Goal: Information Seeking & Learning: Understand process/instructions

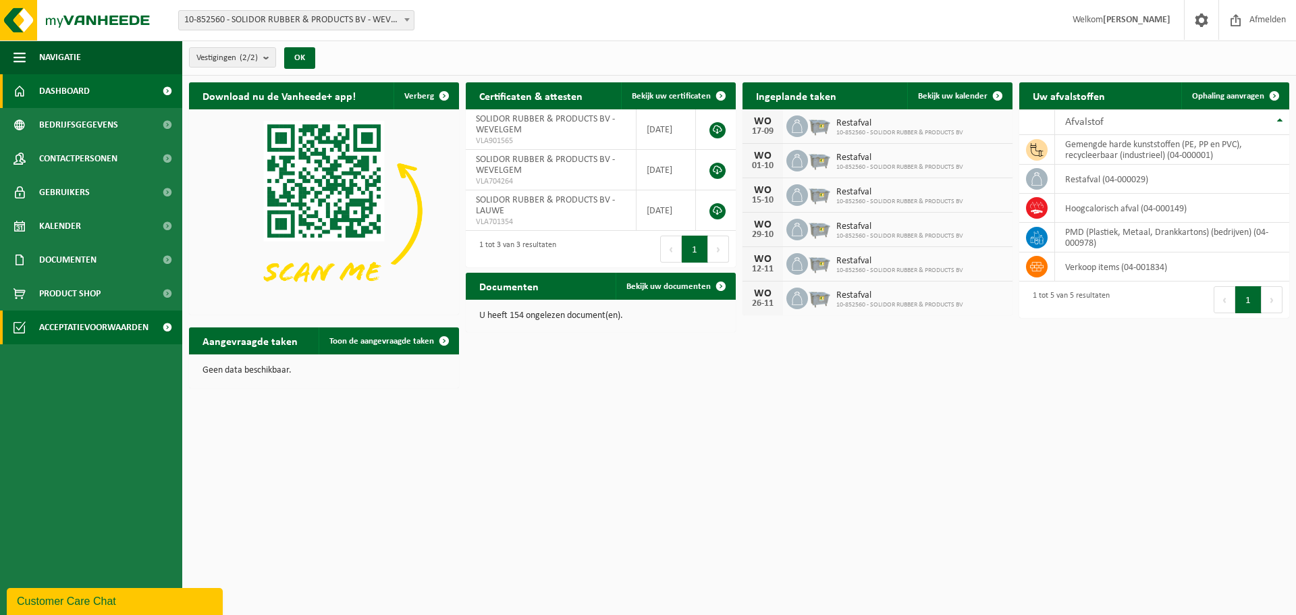
click at [167, 325] on span at bounding box center [167, 327] width 30 height 34
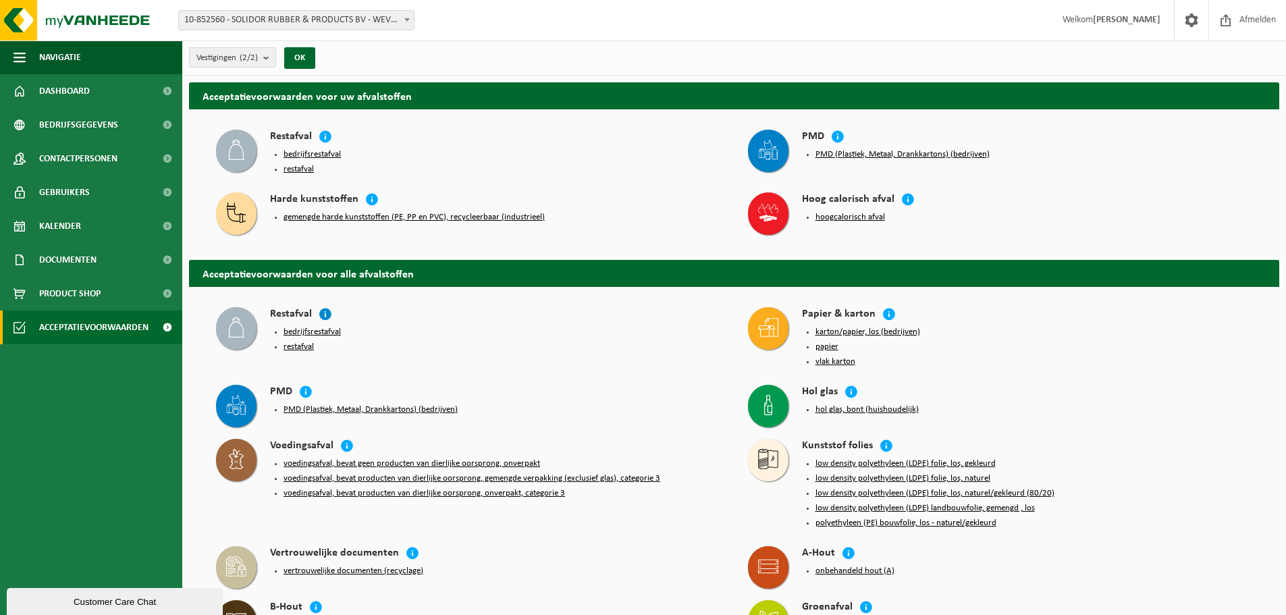
click at [323, 310] on icon at bounding box center [325, 313] width 13 height 13
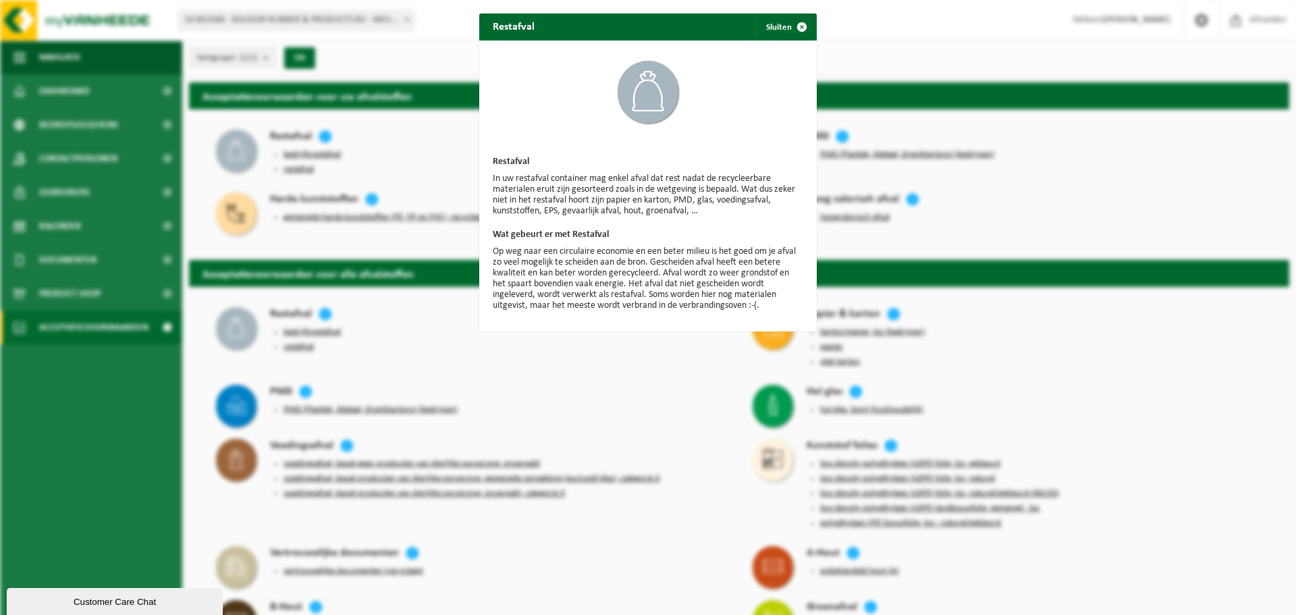
click at [678, 368] on div "Restafval Sluiten Restafval In uw restafval container mag enkel afval dat rest …" at bounding box center [648, 307] width 1296 height 615
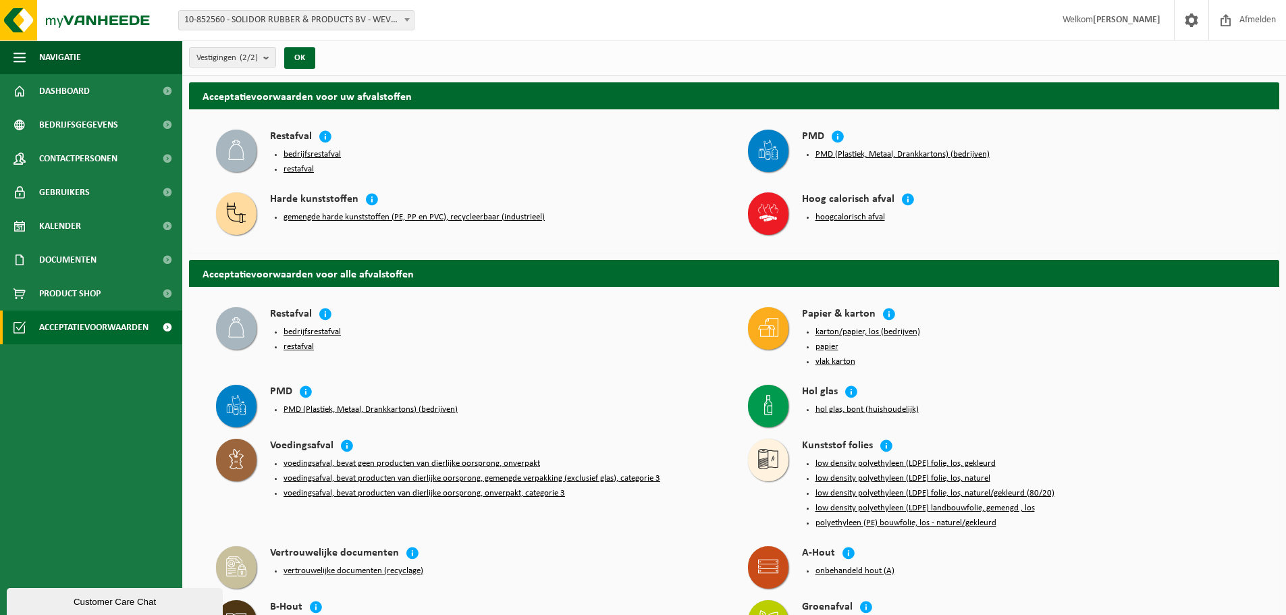
drag, startPoint x: 722, startPoint y: 400, endPoint x: 740, endPoint y: 404, distance: 18.7
click at [740, 404] on div "Hol glas hol glas, bont (huishoudelijk)" at bounding box center [1000, 405] width 532 height 54
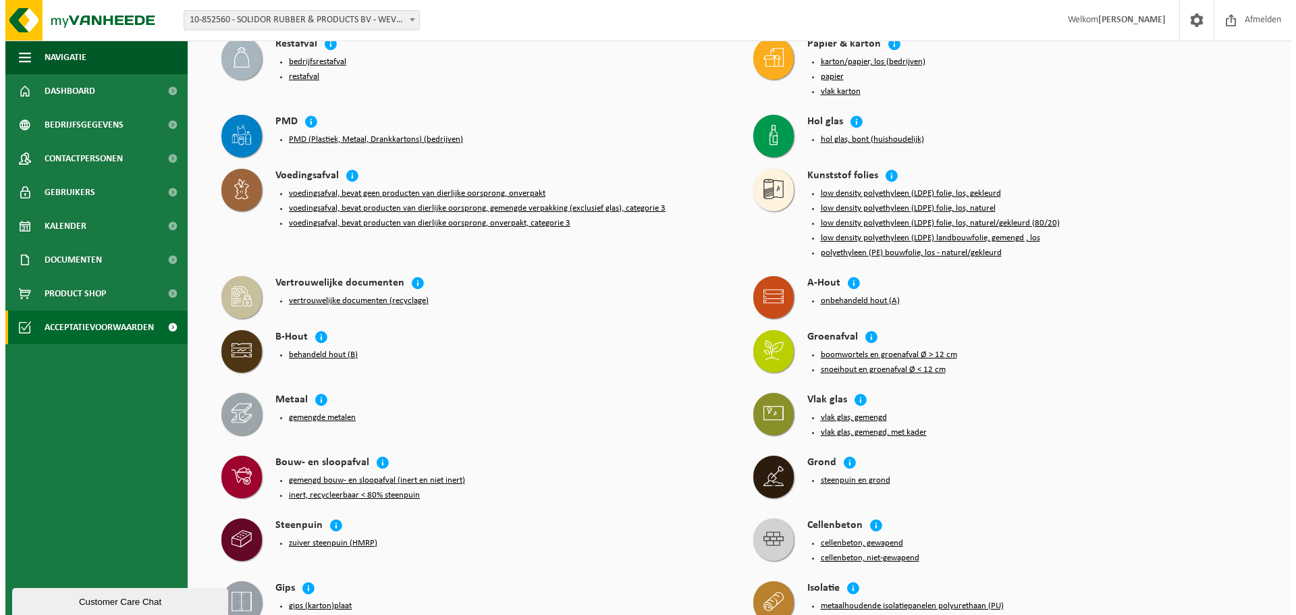
scroll to position [337, 0]
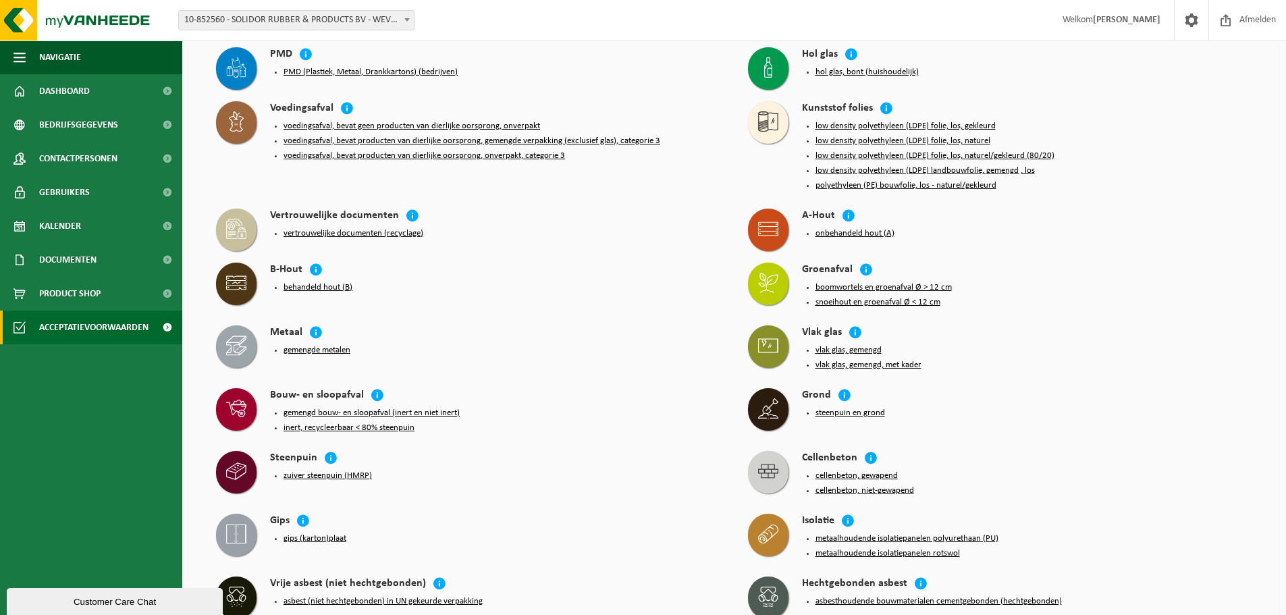
click at [330, 533] on button "gips (karton)plaat" at bounding box center [314, 538] width 63 height 11
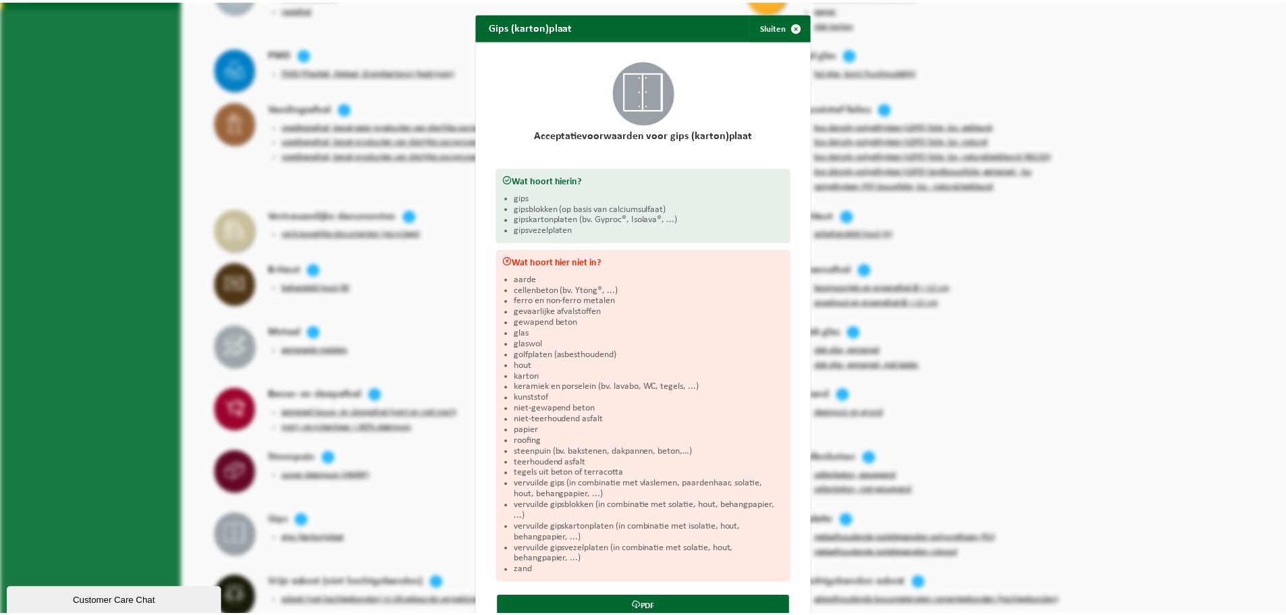
scroll to position [0, 0]
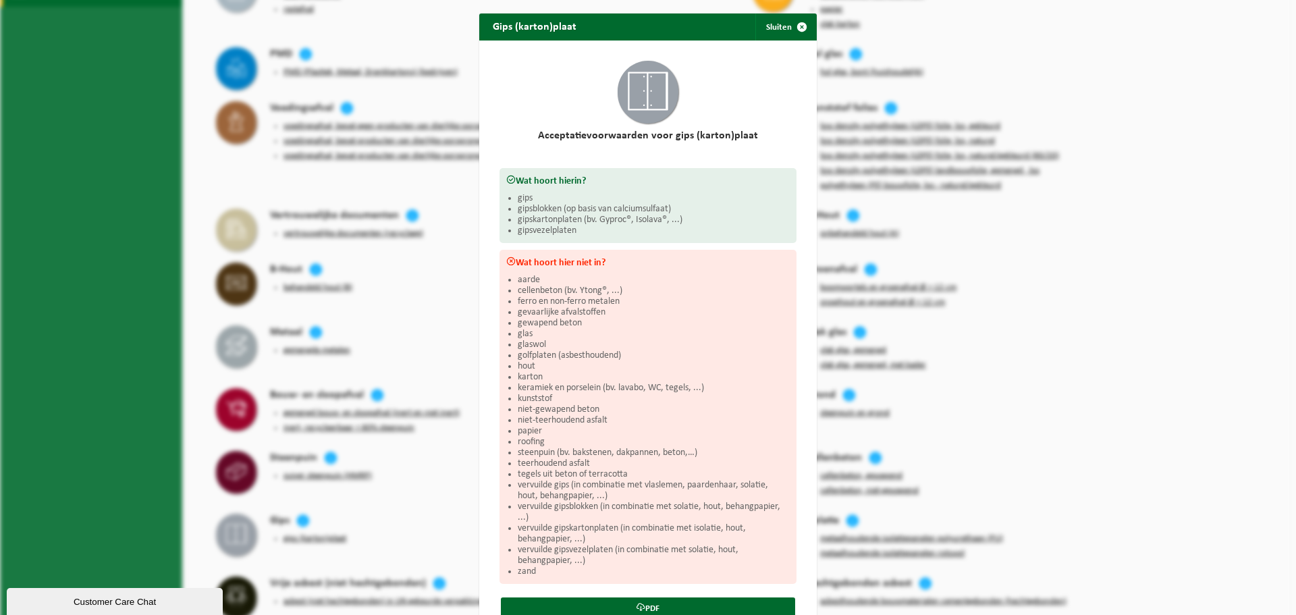
click at [443, 483] on div "Gips (karton)plaat Sluiten Acceptatievoorwaarden voor gips (karton)plaat Wat ho…" at bounding box center [648, 307] width 1296 height 615
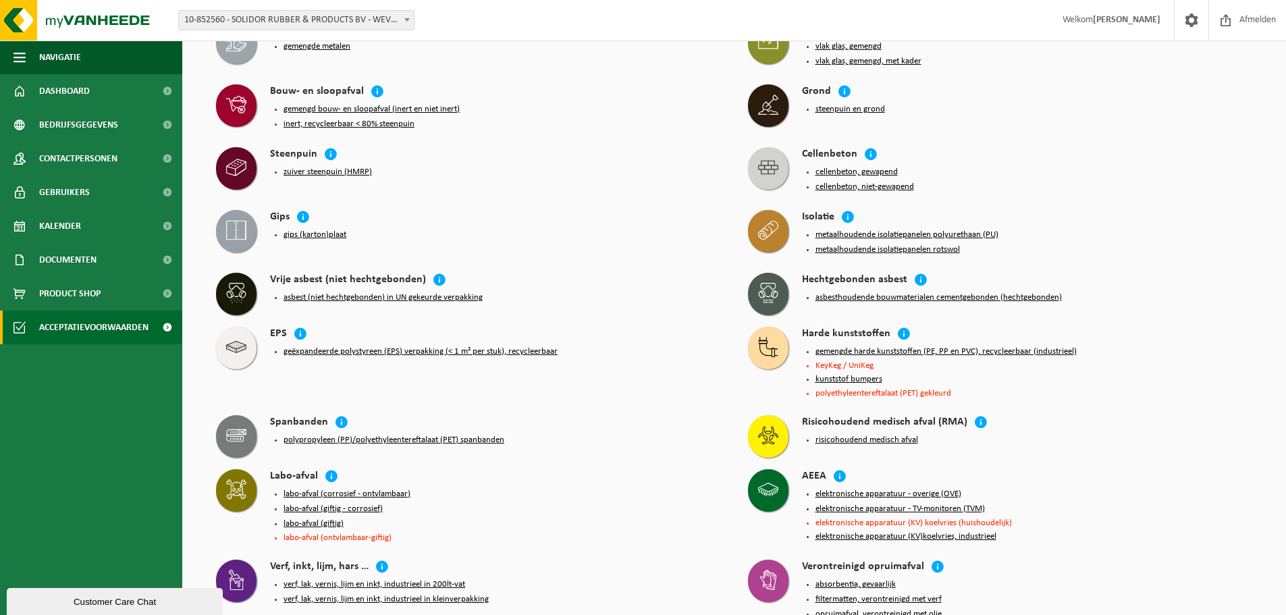
scroll to position [607, 0]
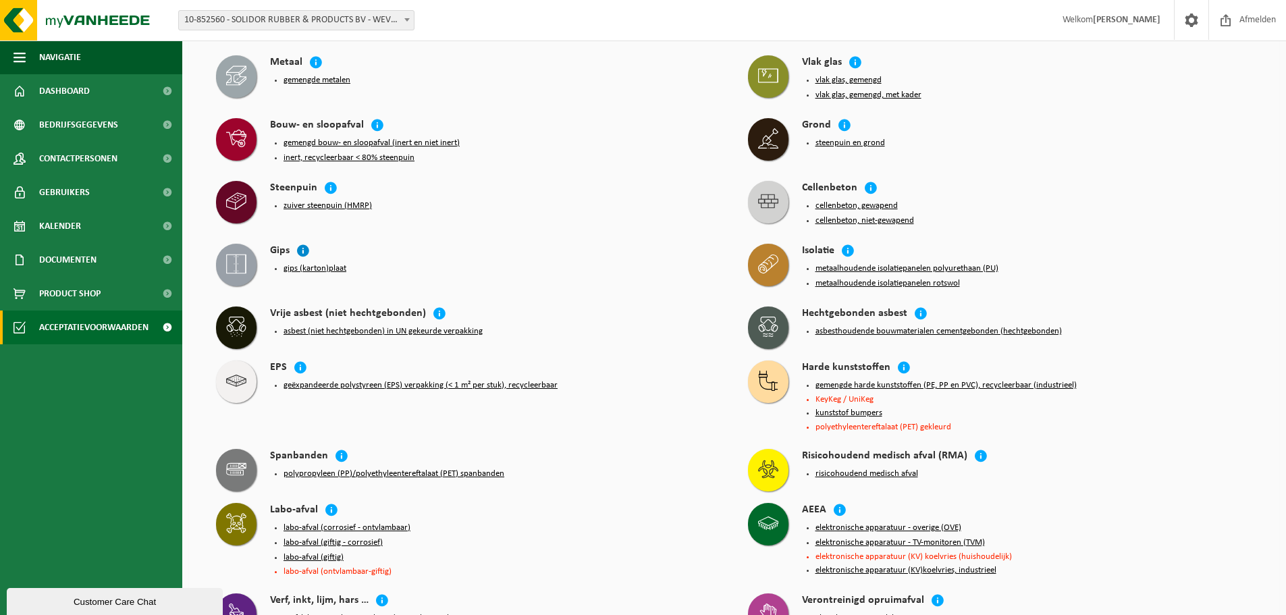
click at [304, 244] on icon at bounding box center [302, 250] width 13 height 13
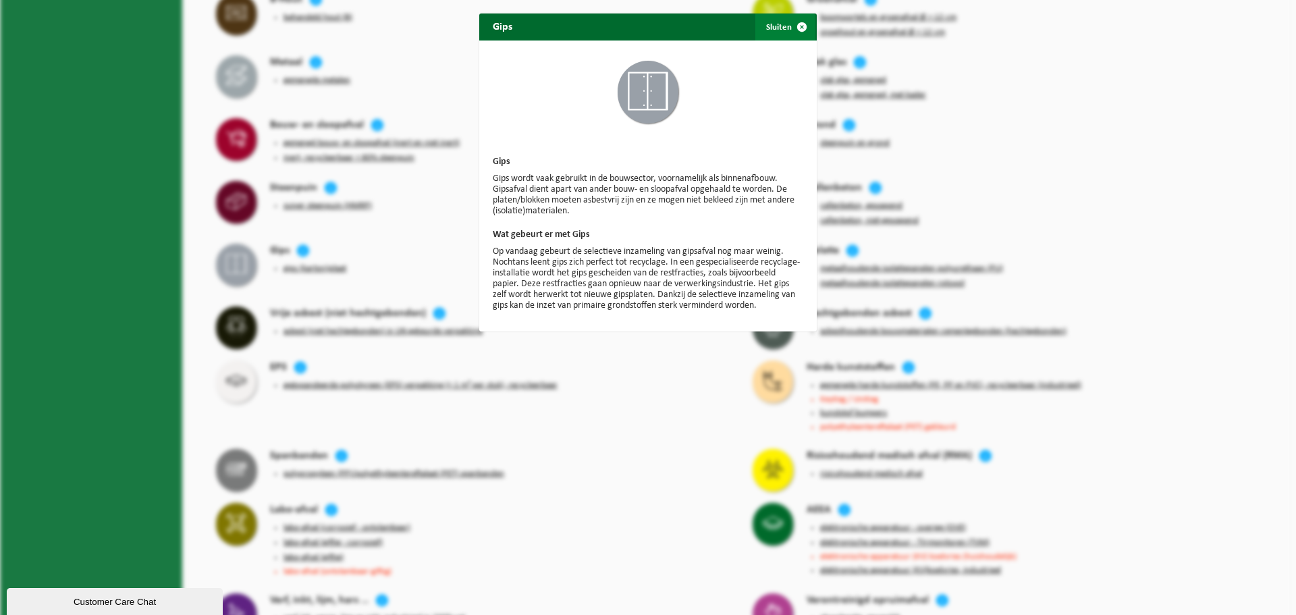
click at [800, 29] on span "button" at bounding box center [801, 26] width 27 height 27
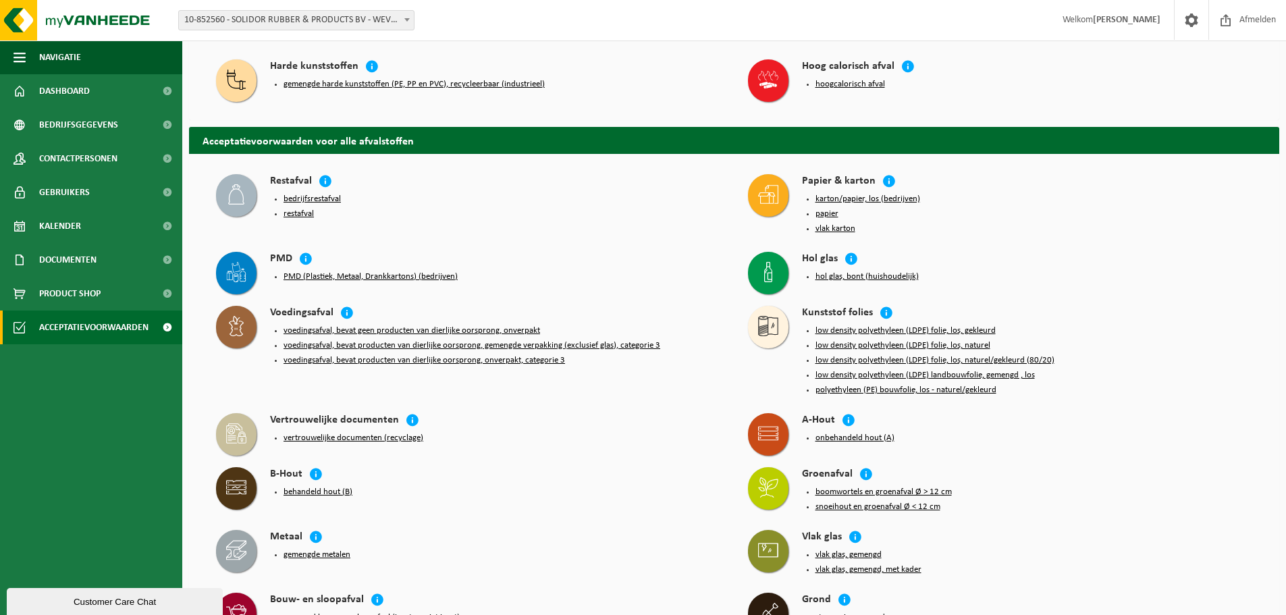
scroll to position [0, 0]
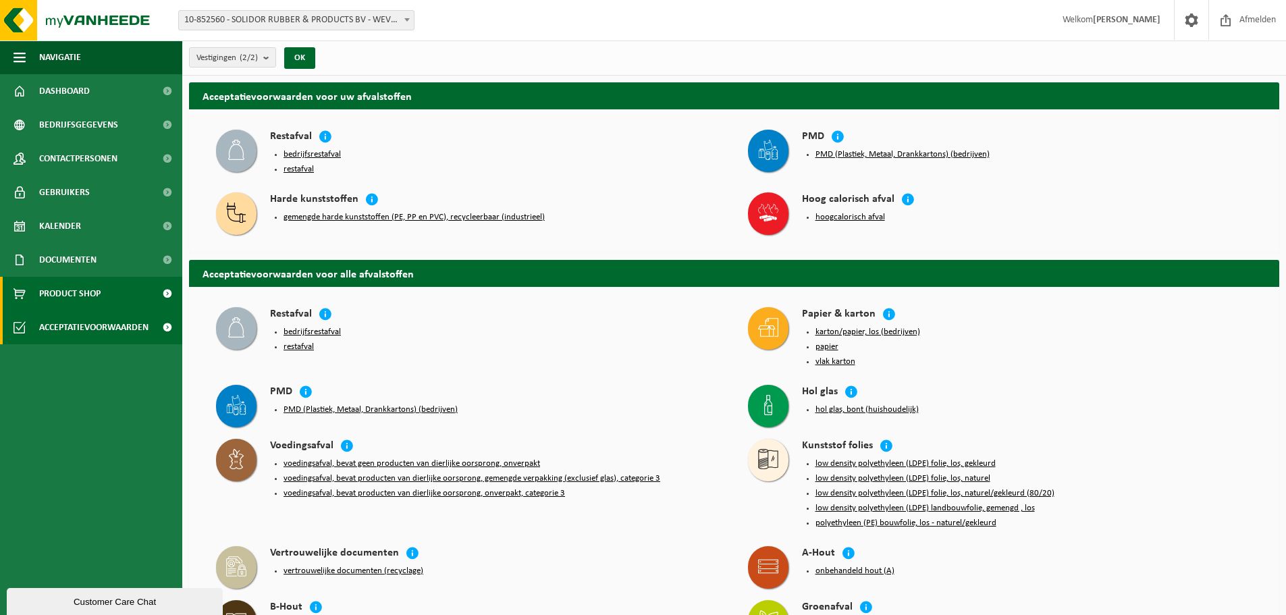
click at [80, 297] on span "Product Shop" at bounding box center [69, 294] width 61 height 34
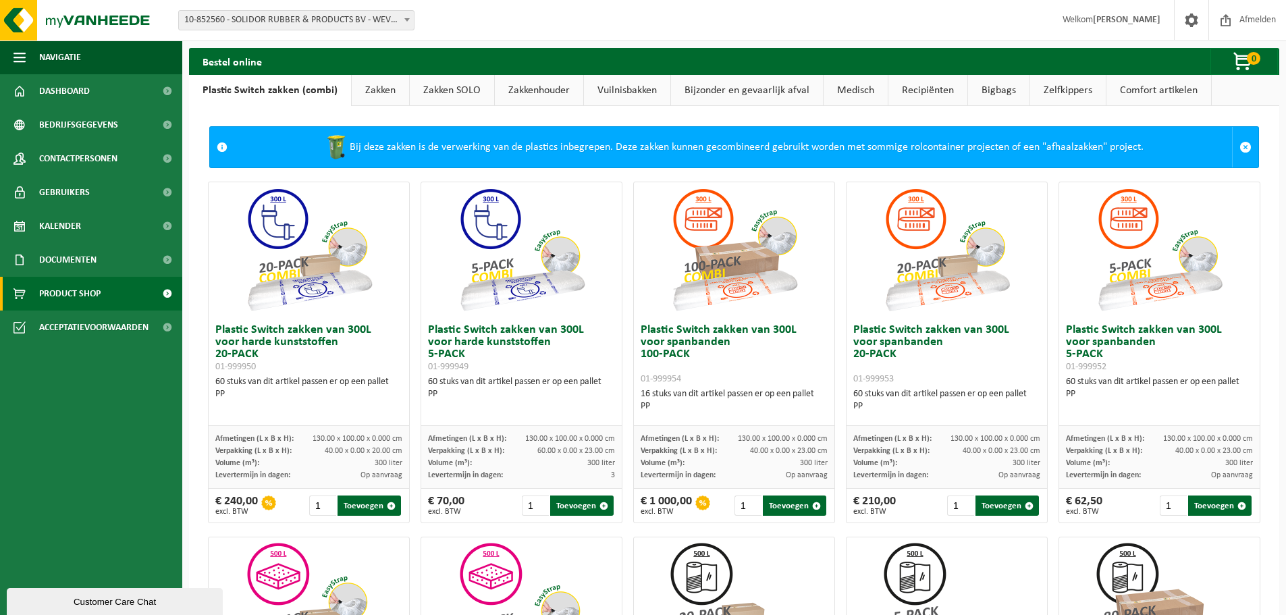
click at [752, 87] on link "Bijzonder en gevaarlijk afval" at bounding box center [747, 90] width 152 height 31
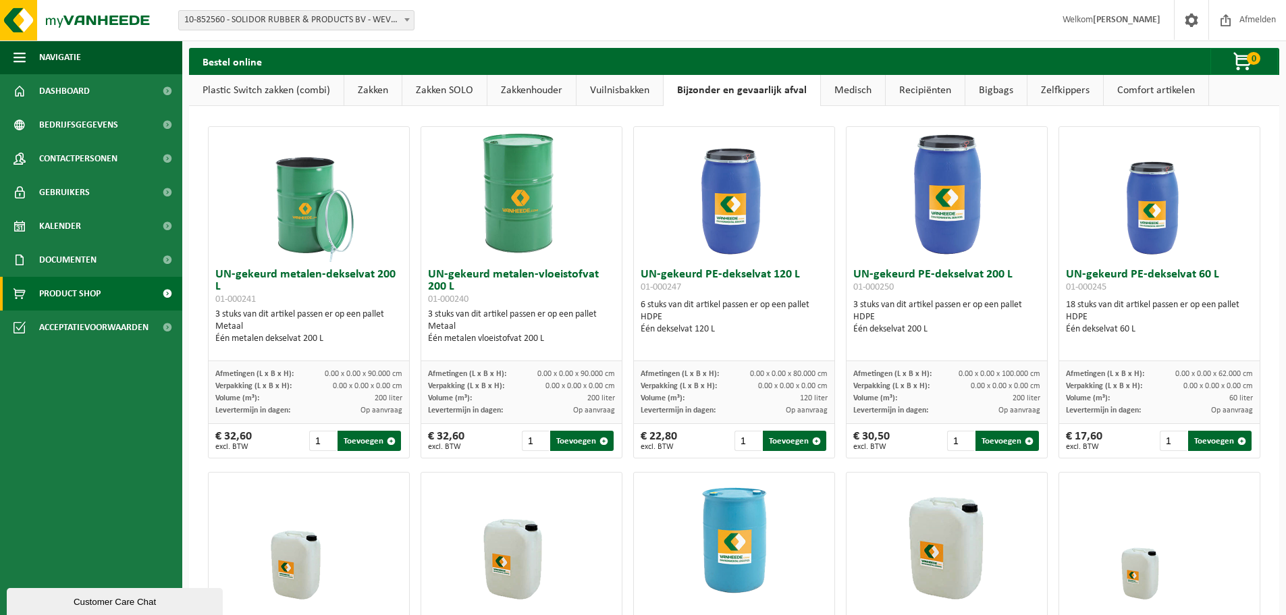
click at [898, 92] on link "Recipiënten" at bounding box center [924, 90] width 79 height 31
